Goal: Navigation & Orientation: Find specific page/section

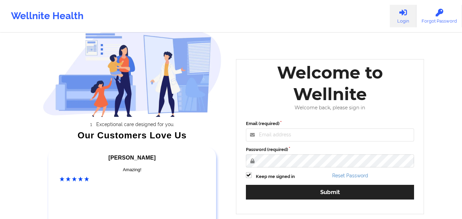
scroll to position [68, 0]
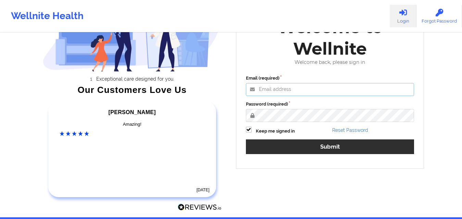
type input "[EMAIL_ADDRESS][DOMAIN_NAME]"
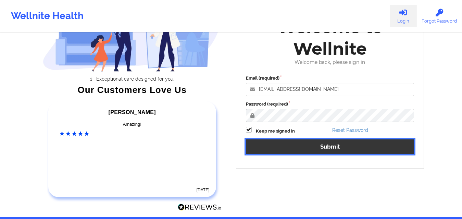
click at [307, 153] on button "Submit" at bounding box center [330, 147] width 168 height 15
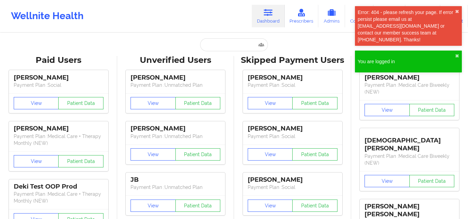
click at [457, 14] on div "Error: 404 - please refresh your page. If error persist please email us at [EMA…" at bounding box center [408, 42] width 110 height 74
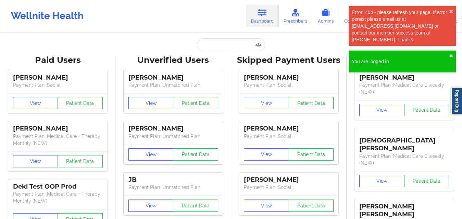
click at [453, 13] on div "Error: 404 - please refresh your page. If error persist please email us at [EMA…" at bounding box center [402, 26] width 107 height 40
